Goal: Task Accomplishment & Management: Use online tool/utility

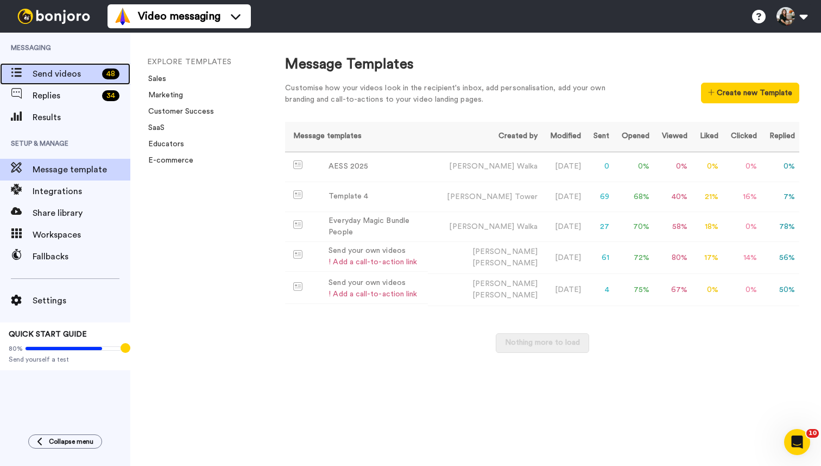
click at [84, 81] on div "Send videos 48" at bounding box center [65, 74] width 130 height 22
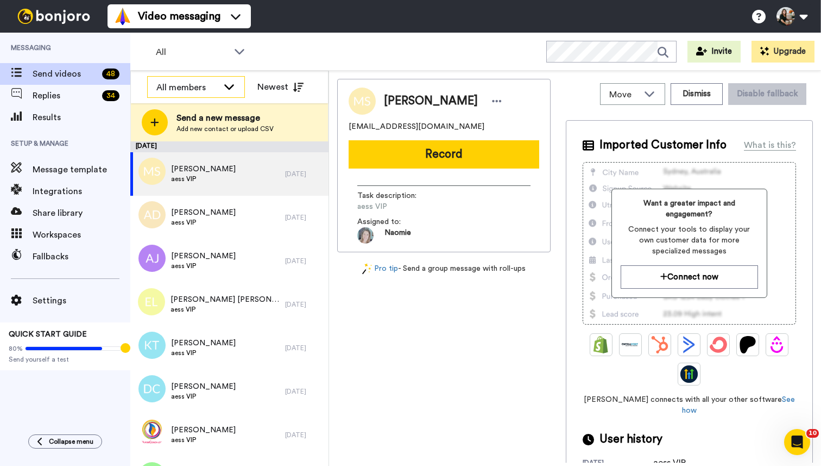
click at [220, 87] on div "All members" at bounding box center [196, 88] width 97 height 22
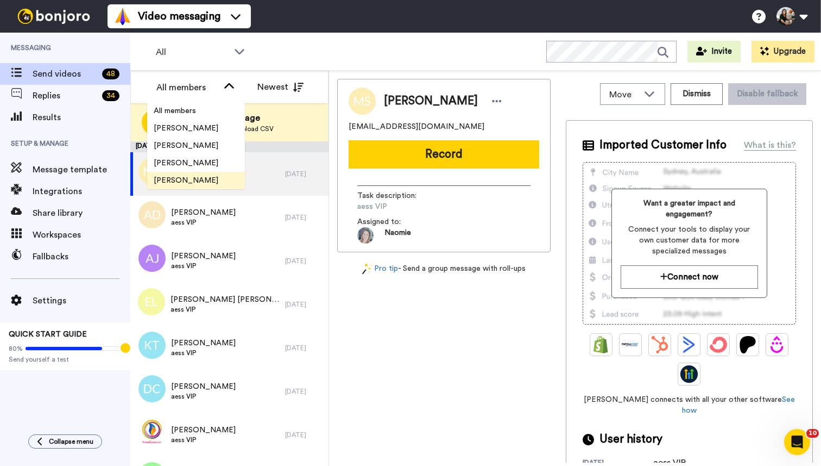
click at [212, 178] on li "Sara Walka" at bounding box center [196, 180] width 98 height 17
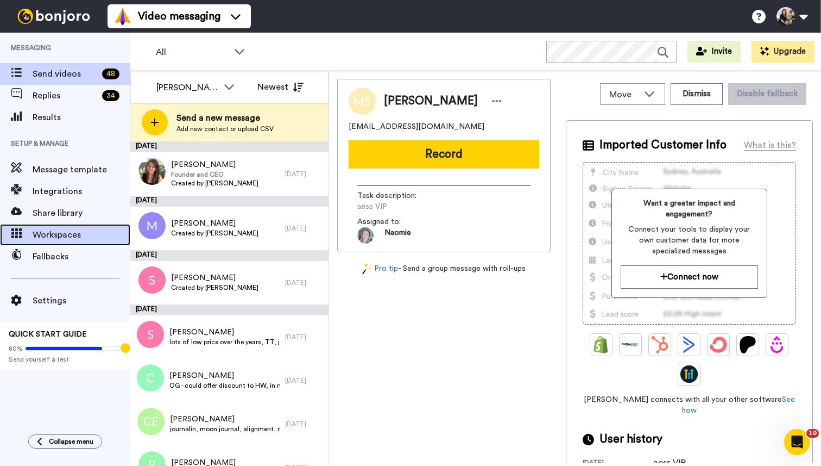
click at [95, 230] on span "Workspaces" at bounding box center [82, 234] width 98 height 13
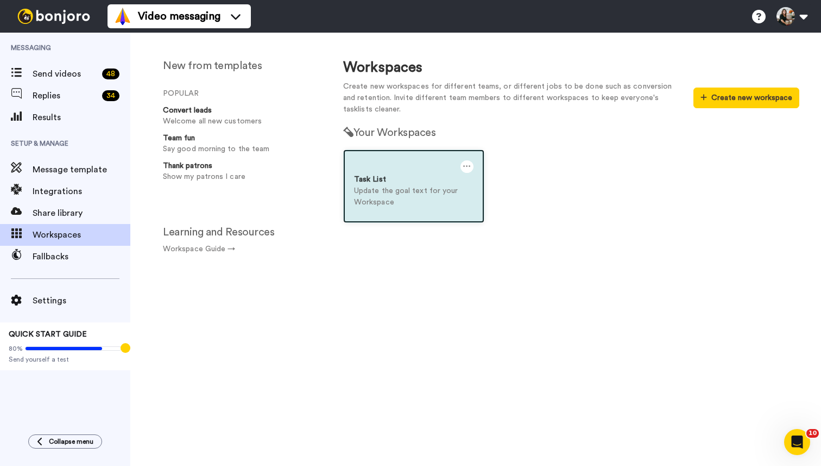
click at [398, 198] on p "Update the goal text for your Workspace" at bounding box center [414, 196] width 120 height 23
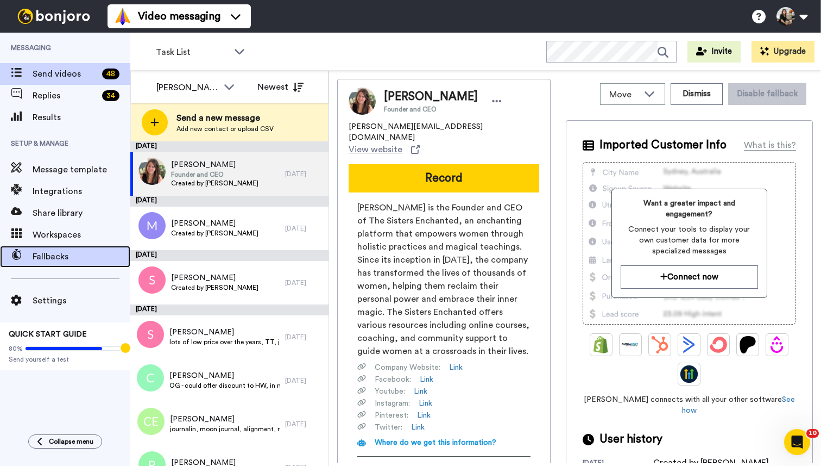
click at [68, 258] on span "Fallbacks" at bounding box center [82, 256] width 98 height 13
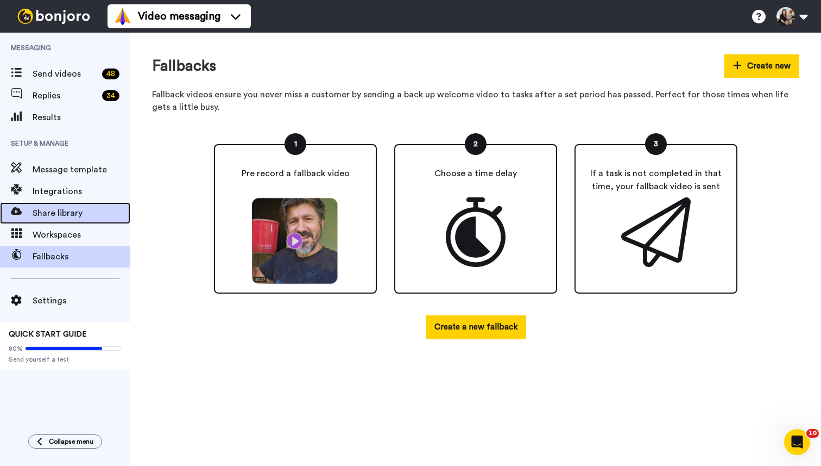
click at [53, 213] on span "Share library" at bounding box center [82, 212] width 98 height 13
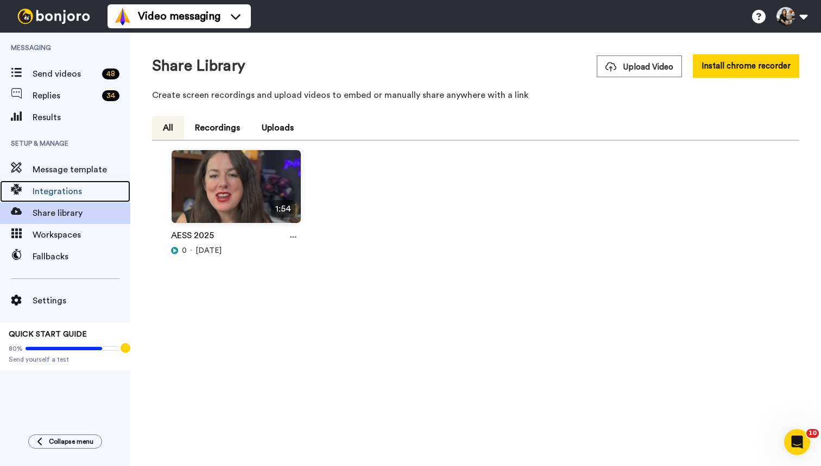
click at [58, 193] on span "Integrations" at bounding box center [82, 191] width 98 height 13
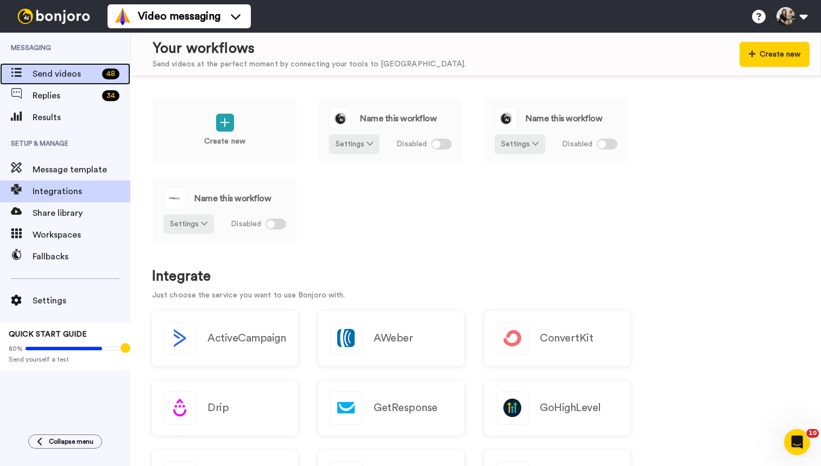
click at [84, 77] on span "Send videos" at bounding box center [65, 73] width 65 height 13
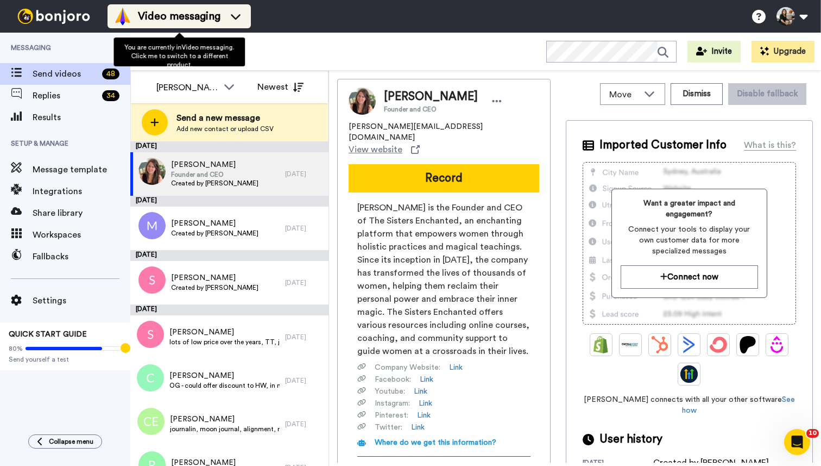
click at [176, 19] on span "Video messaging" at bounding box center [179, 16] width 83 height 15
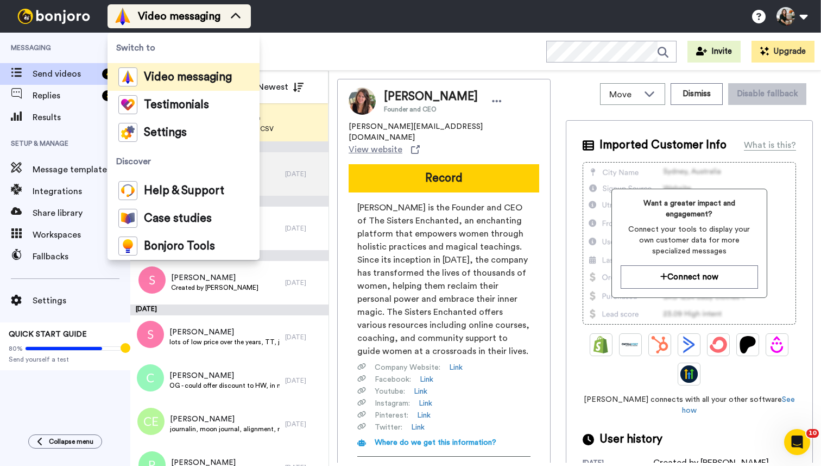
click at [175, 18] on span "Video messaging" at bounding box center [179, 16] width 83 height 15
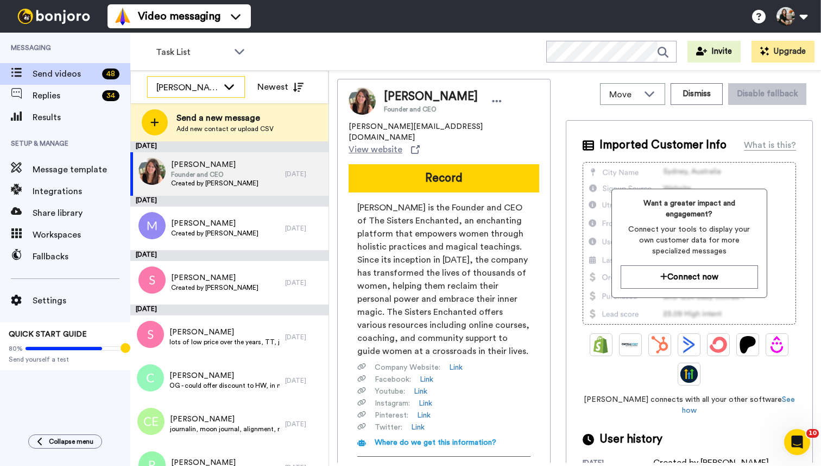
click at [197, 92] on div "Sara Walka" at bounding box center [187, 87] width 62 height 13
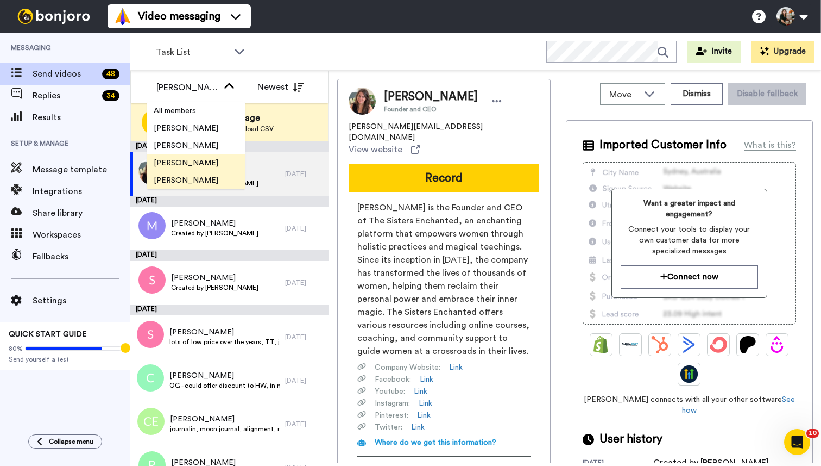
click at [181, 160] on span "Pati Diaz" at bounding box center [186, 163] width 78 height 11
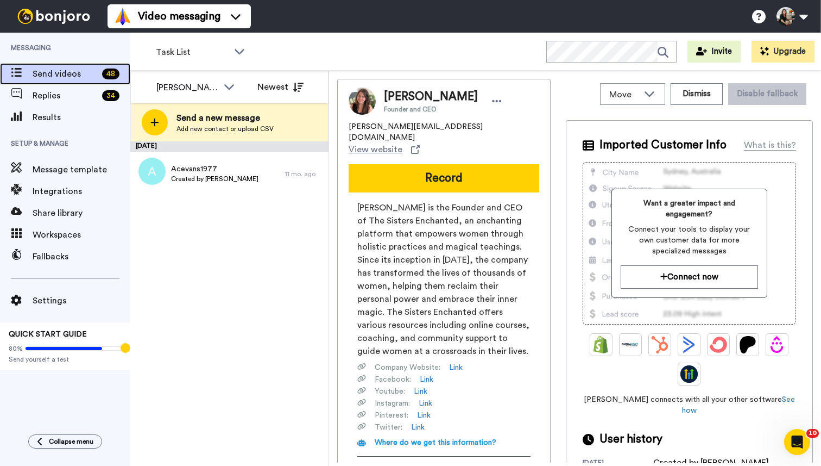
click at [103, 76] on div "48" at bounding box center [110, 73] width 17 height 11
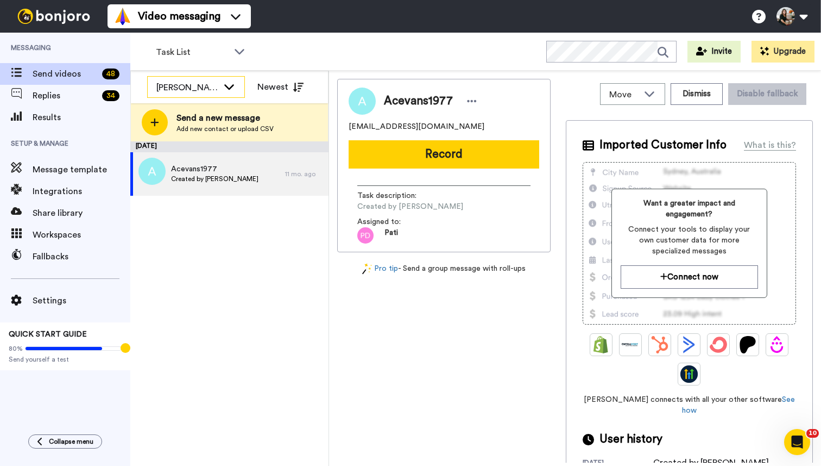
click at [232, 89] on icon at bounding box center [229, 86] width 13 height 11
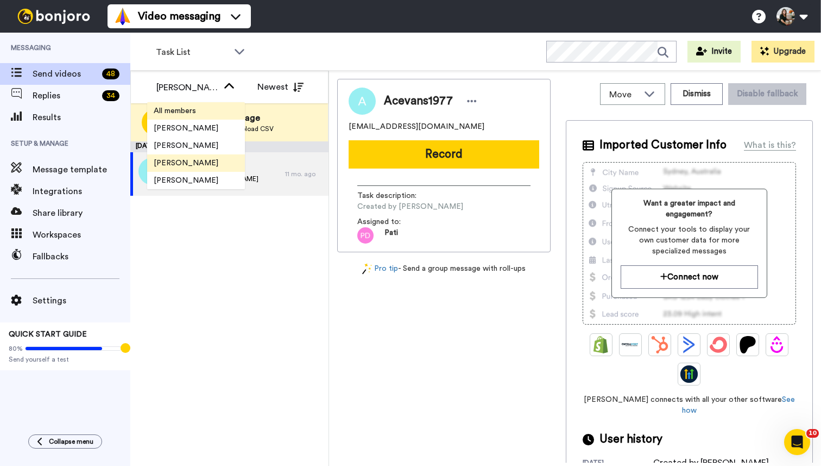
click at [208, 118] on li "All members" at bounding box center [196, 110] width 98 height 17
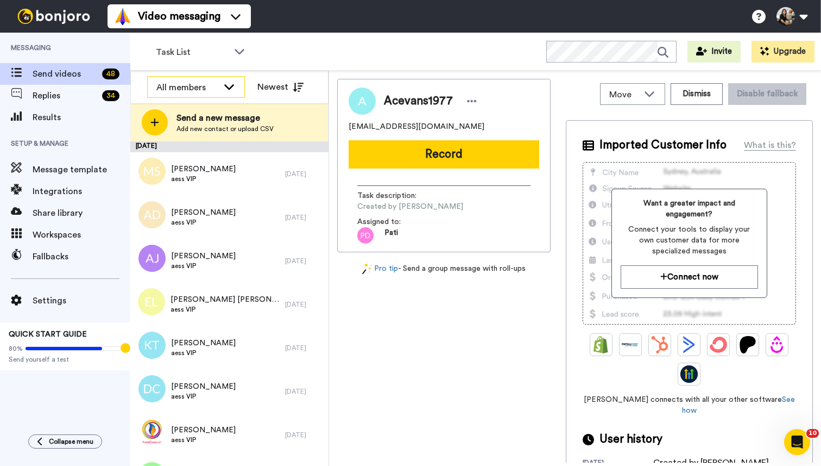
click at [208, 86] on div "All members" at bounding box center [187, 87] width 62 height 13
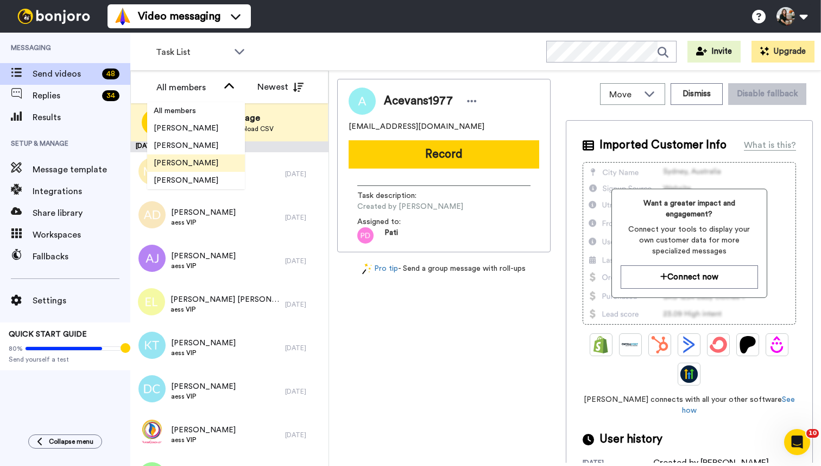
click at [206, 164] on li "Pati Diaz" at bounding box center [196, 162] width 98 height 17
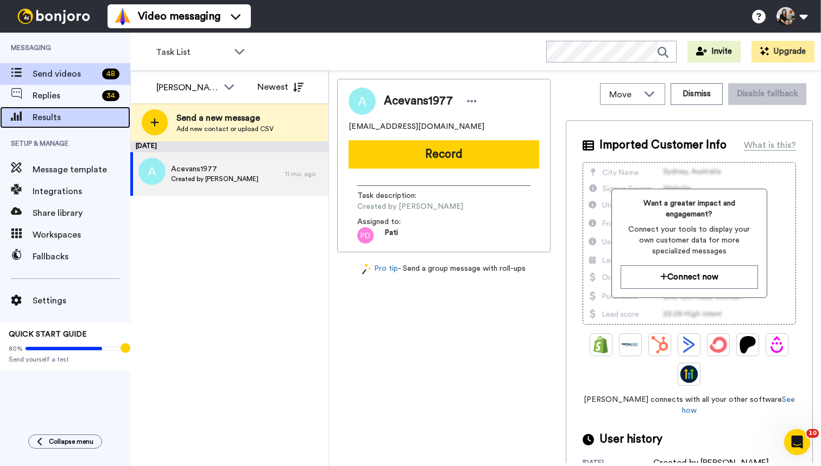
click at [92, 111] on span "Results" at bounding box center [82, 117] width 98 height 13
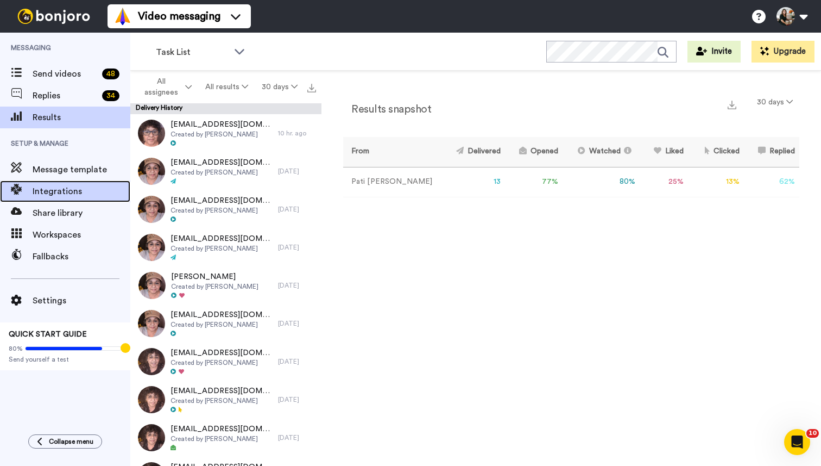
click at [70, 188] on span "Integrations" at bounding box center [82, 191] width 98 height 13
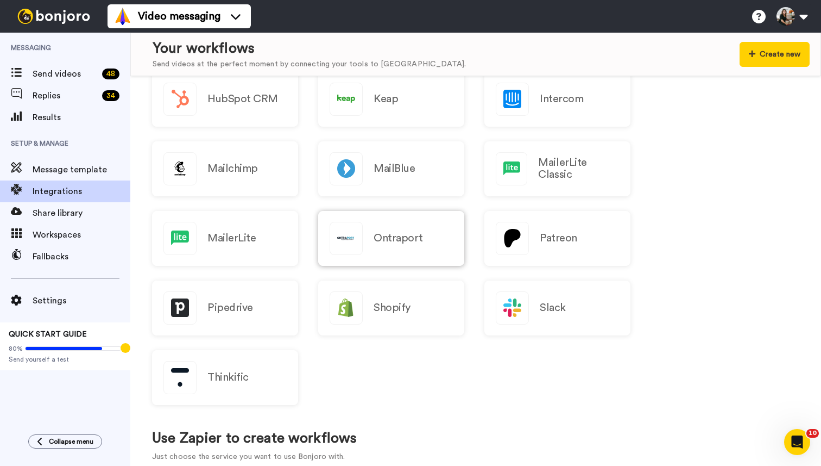
scroll to position [377, 0]
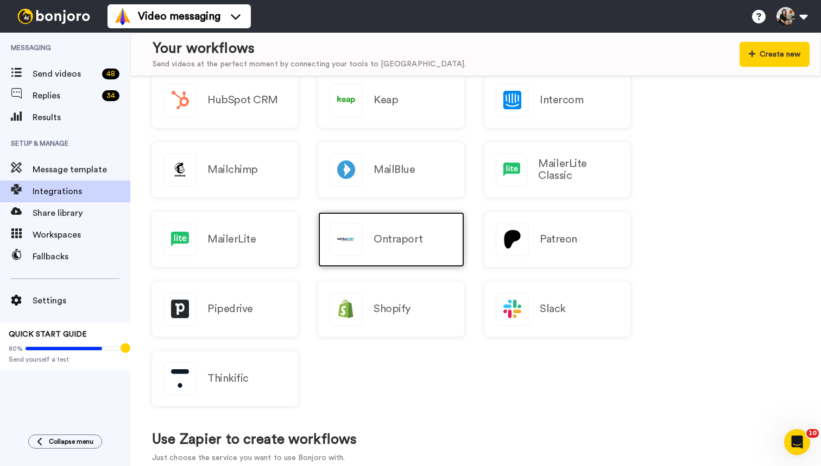
click at [375, 249] on div "Ontraport" at bounding box center [391, 239] width 146 height 55
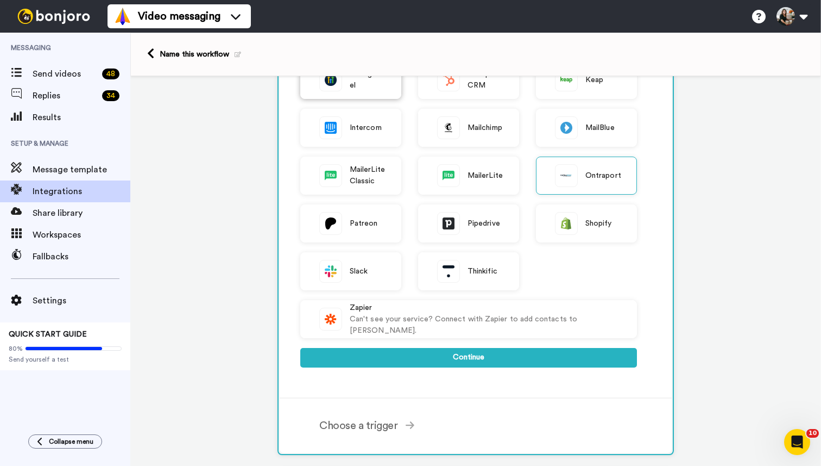
scroll to position [371, 0]
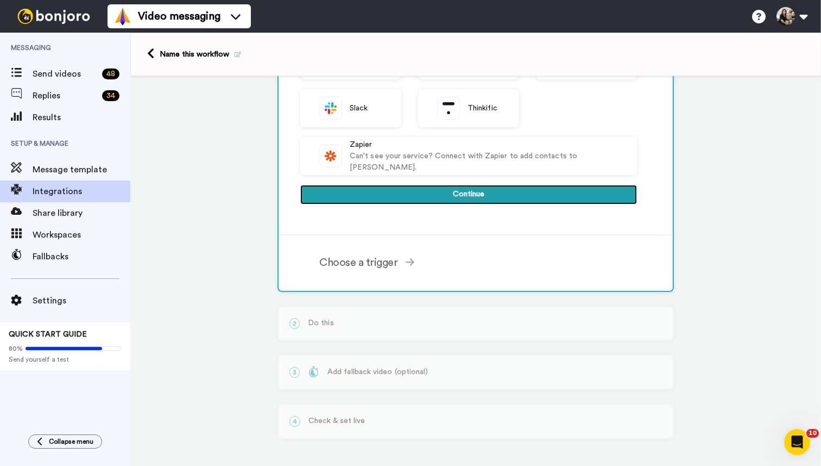
click at [451, 199] on button "Continue" at bounding box center [468, 195] width 337 height 20
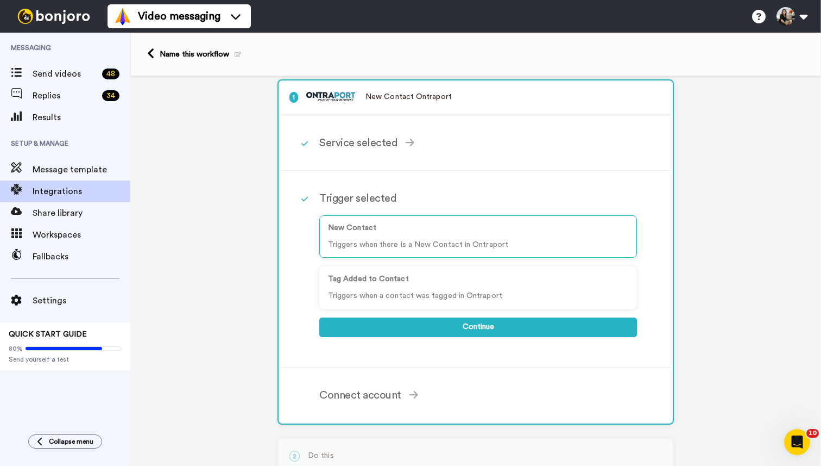
scroll to position [0, 0]
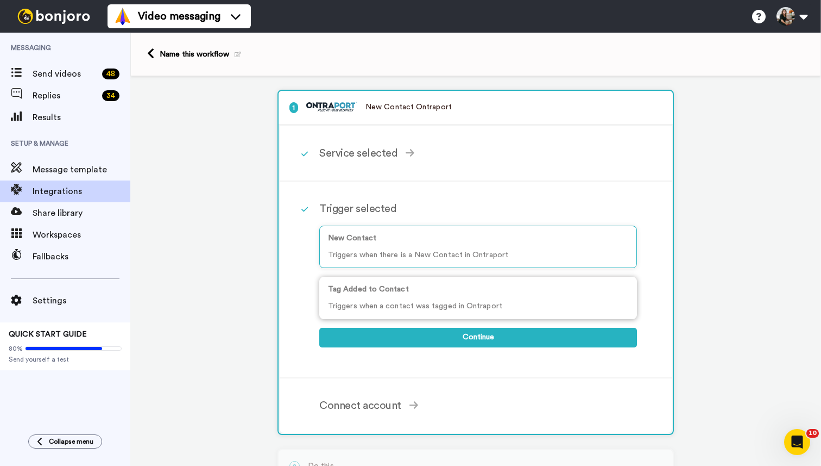
click at [420, 306] on p "Triggers when a contact was tagged in Ontraport" at bounding box center [478, 305] width 300 height 11
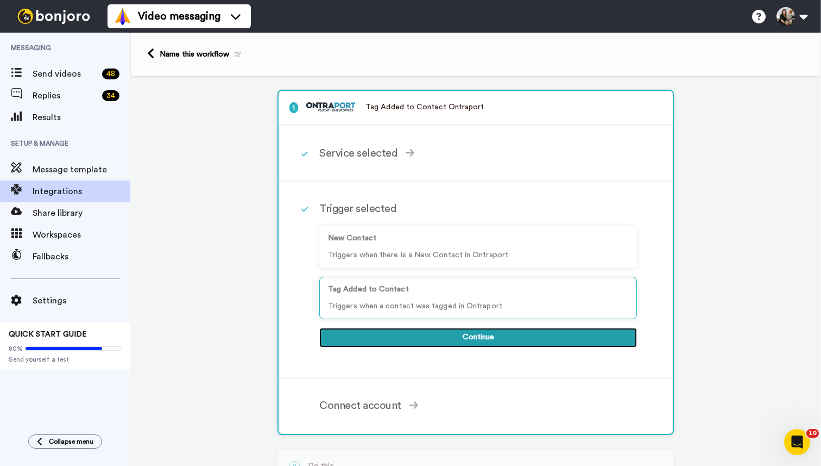
click at [411, 330] on button "Continue" at bounding box center [478, 338] width 318 height 20
